Goal: Communication & Community: Participate in discussion

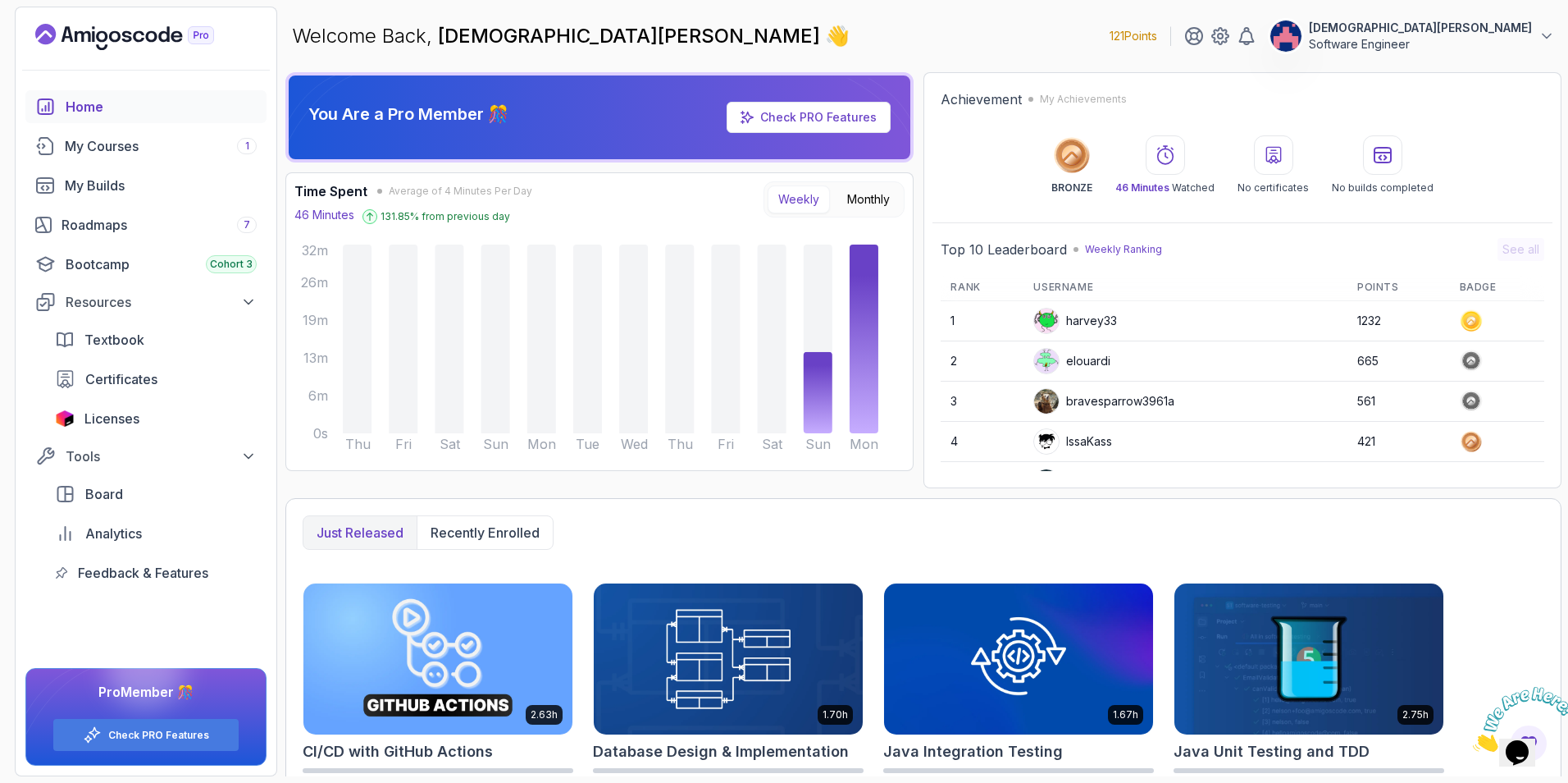
scroll to position [105, 0]
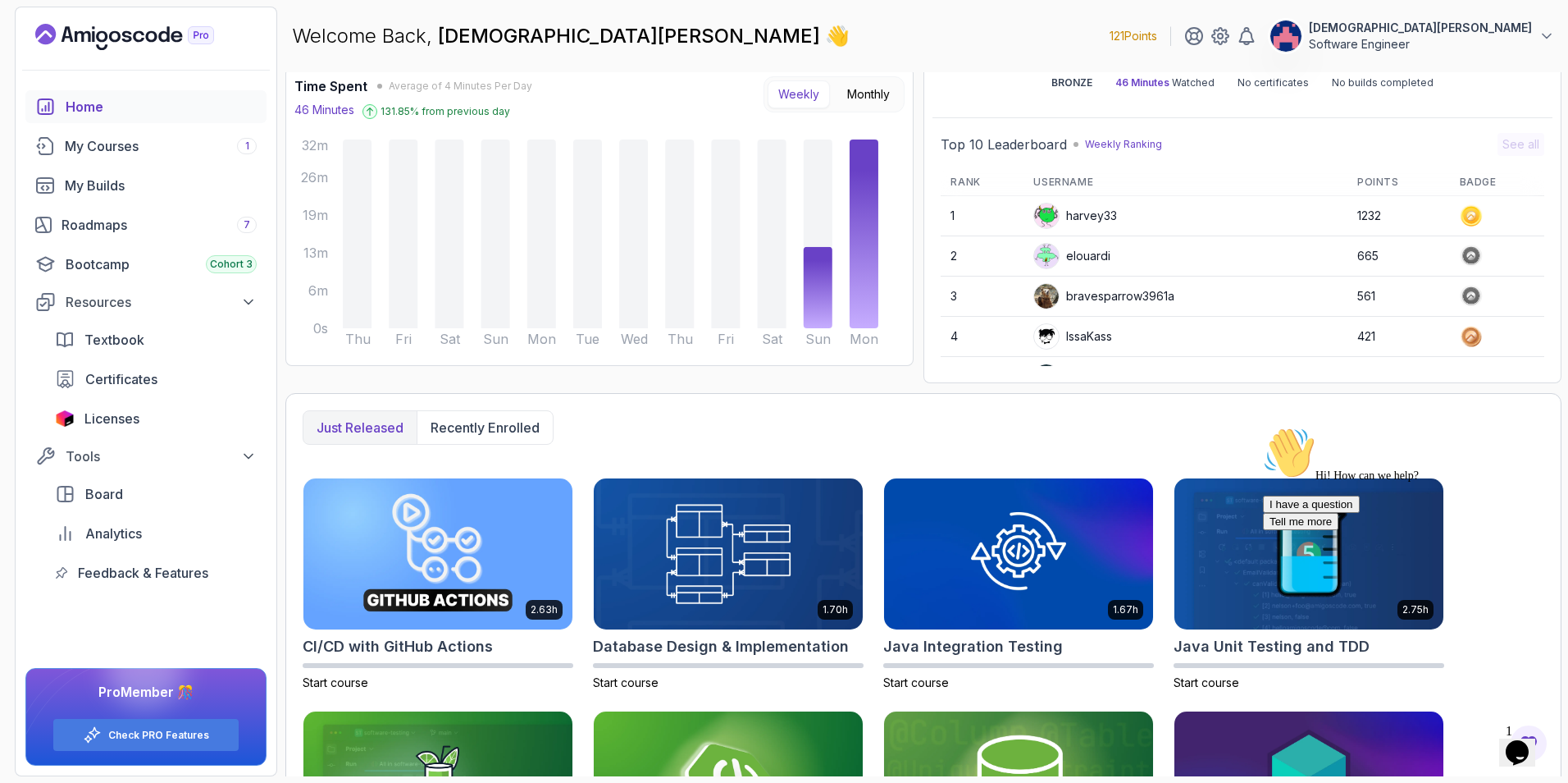
click at [1263, 427] on icon "Chat attention grabber" at bounding box center [1263, 427] width 0 height 0
click at [1519, 742] on img at bounding box center [1523, 718] width 102 height 65
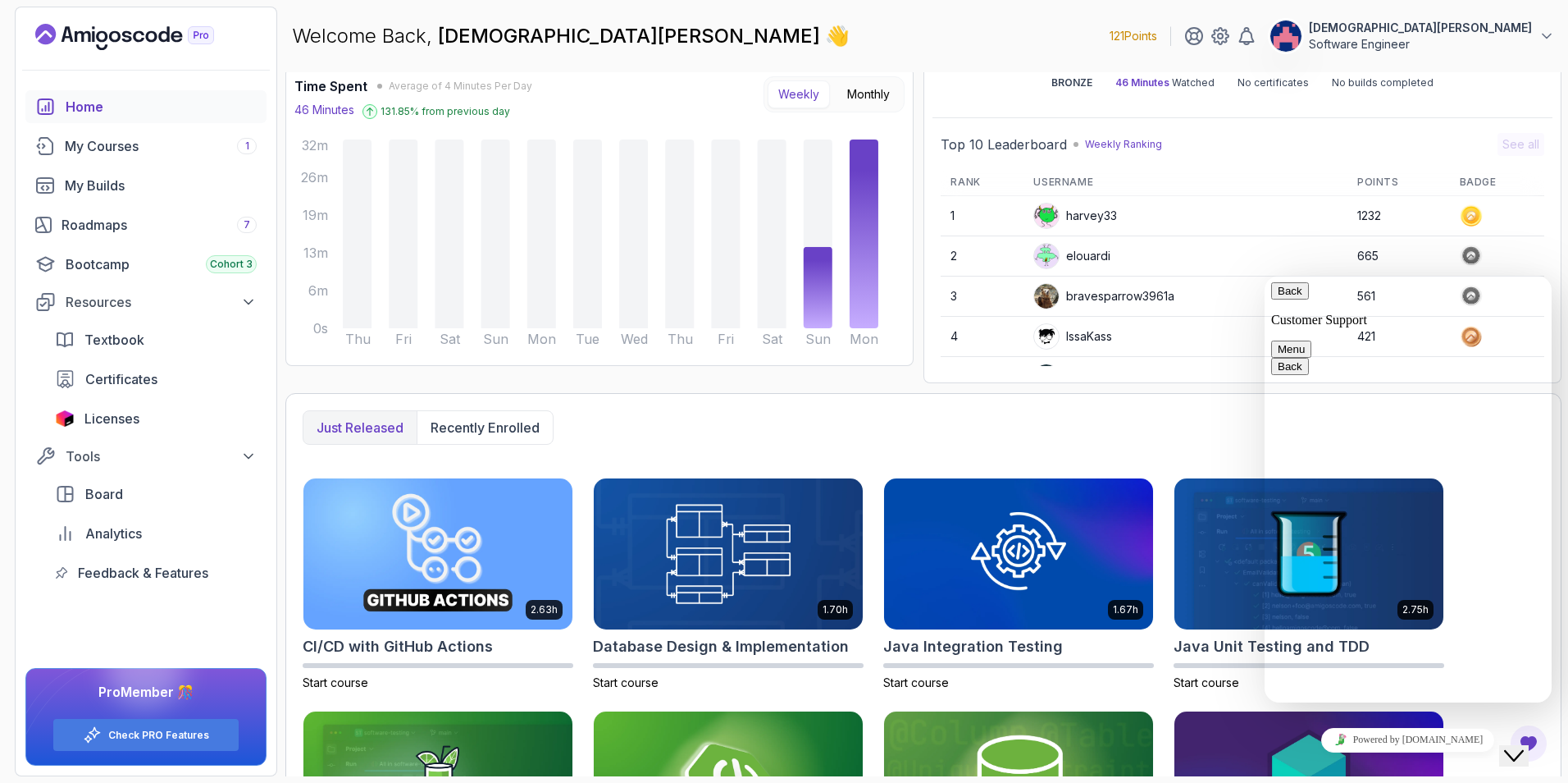
click at [1297, 300] on button "Back" at bounding box center [1289, 291] width 37 height 17
click at [1519, 746] on icon "Close Chat This icon closes the chat window." at bounding box center [1514, 756] width 20 height 20
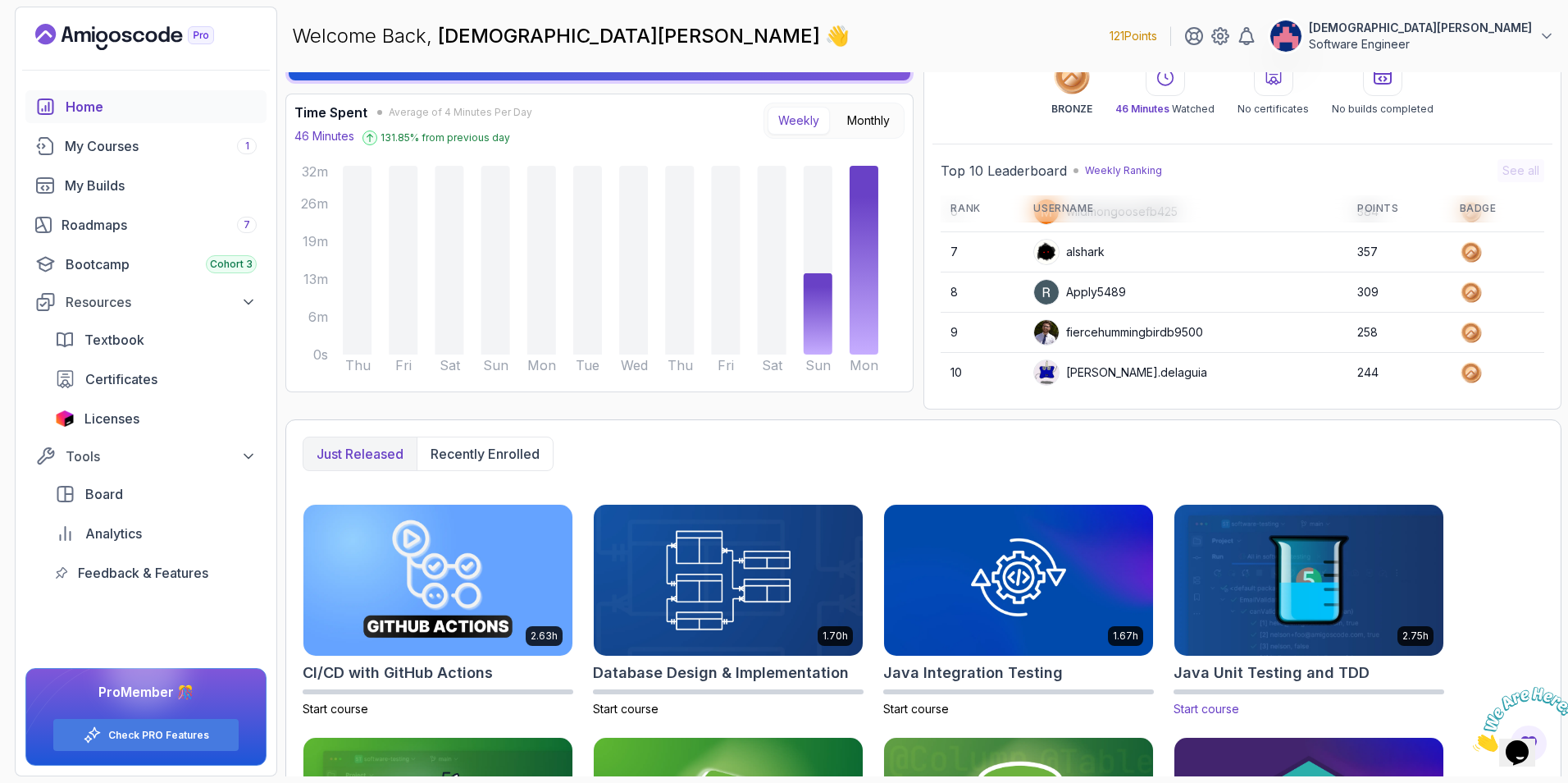
scroll to position [23, 0]
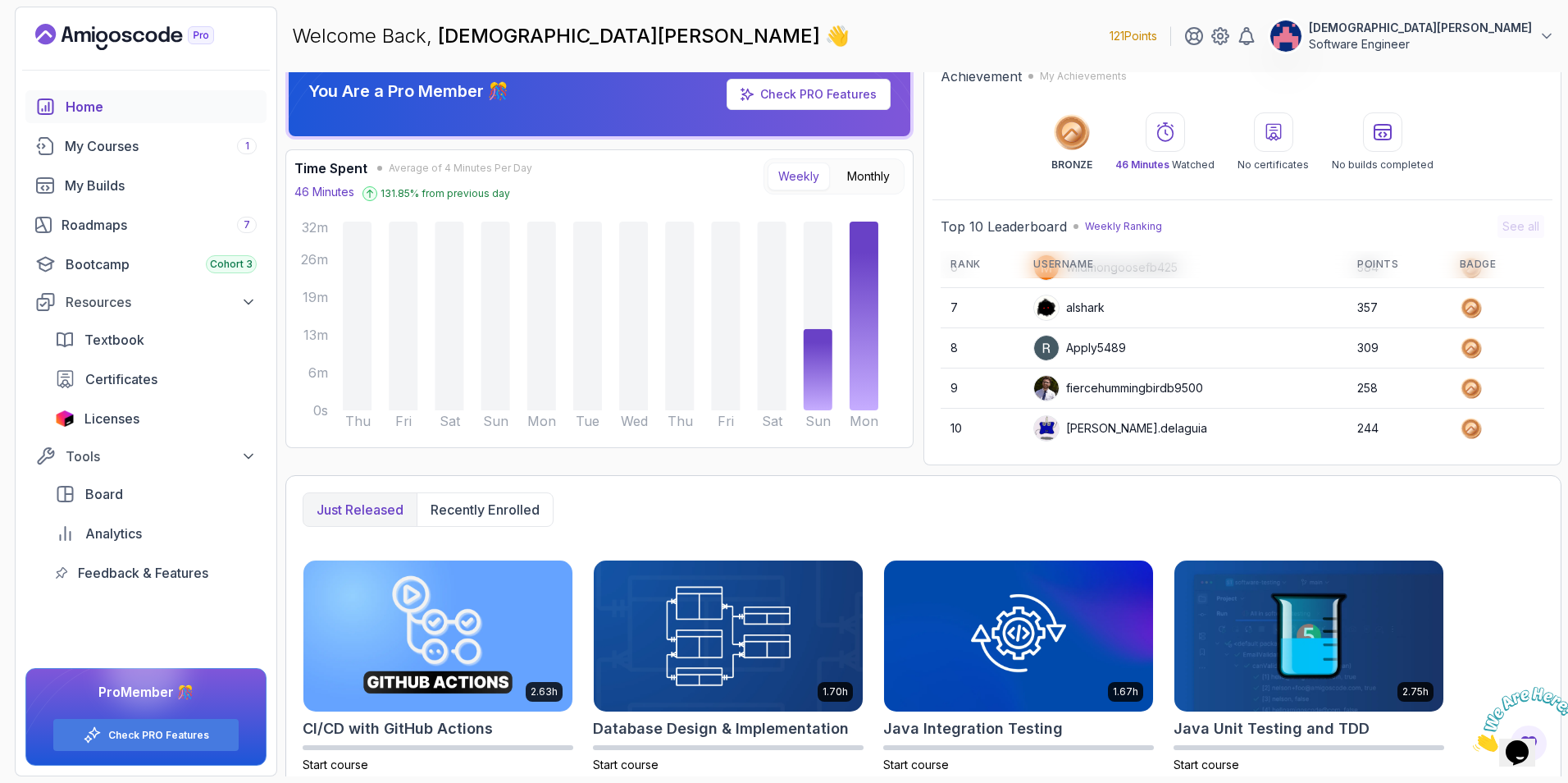
click at [1532, 31] on button "[DEMOGRAPHIC_DATA][PERSON_NAME] Software Engineer" at bounding box center [1411, 36] width 285 height 33
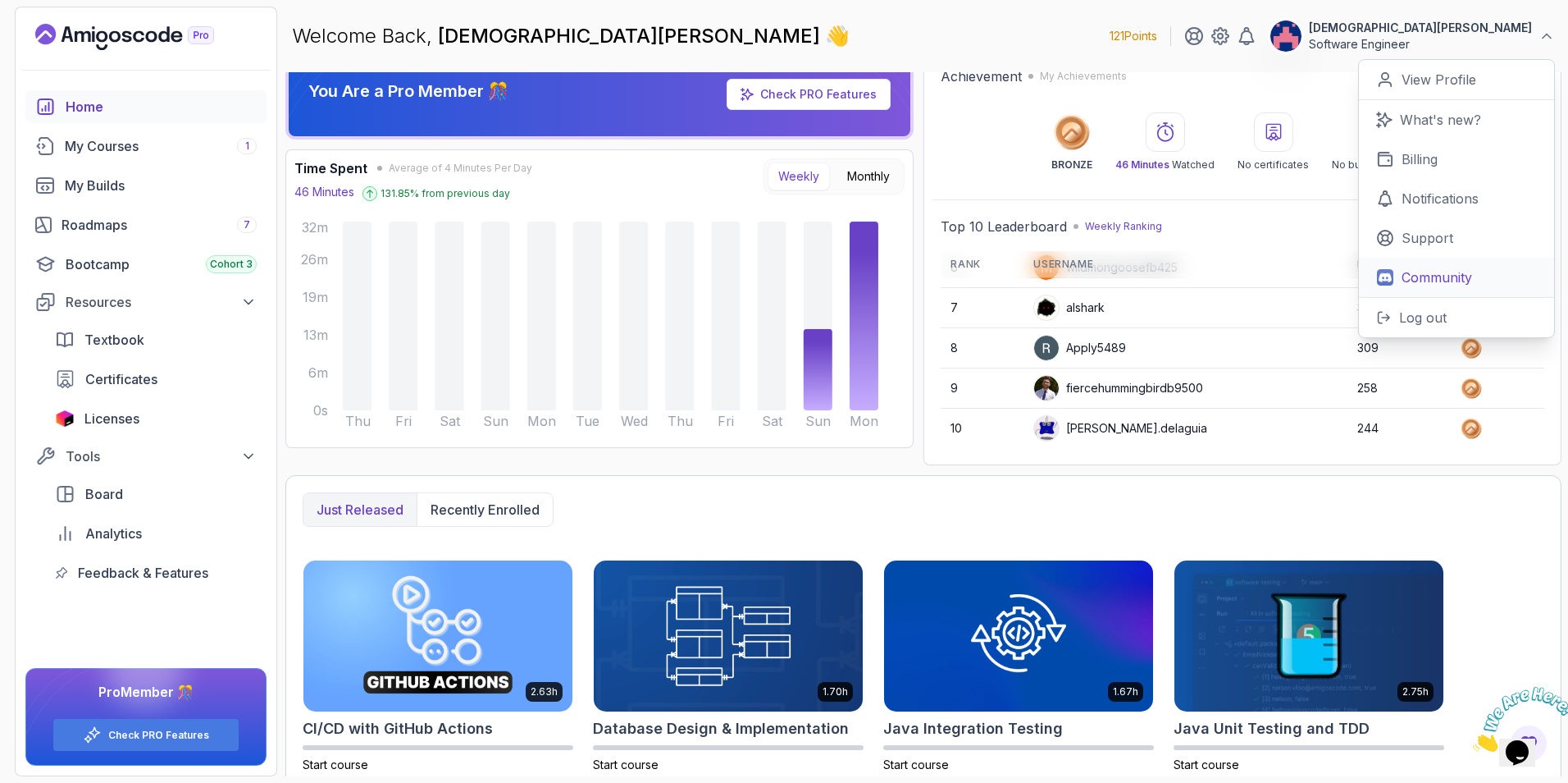
click at [1430, 275] on p "Community" at bounding box center [1436, 277] width 70 height 20
